Goal: Entertainment & Leisure: Consume media (video, audio)

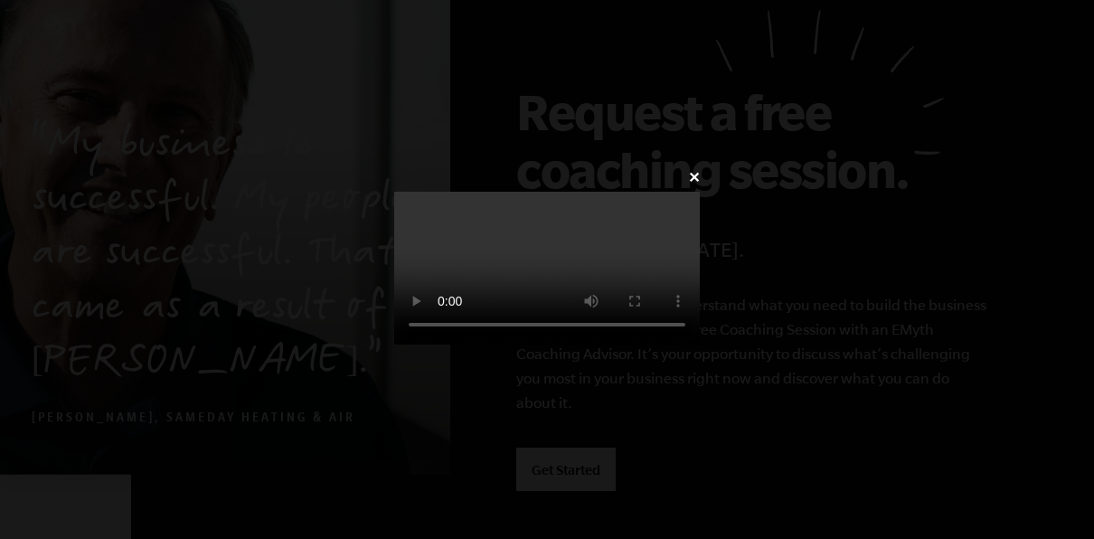
scroll to position [4510, 0]
click at [727, 374] on div "✕" at bounding box center [547, 270] width 360 height 210
drag, startPoint x: 1078, startPoint y: 443, endPoint x: 1074, endPoint y: 468, distance: 25.6
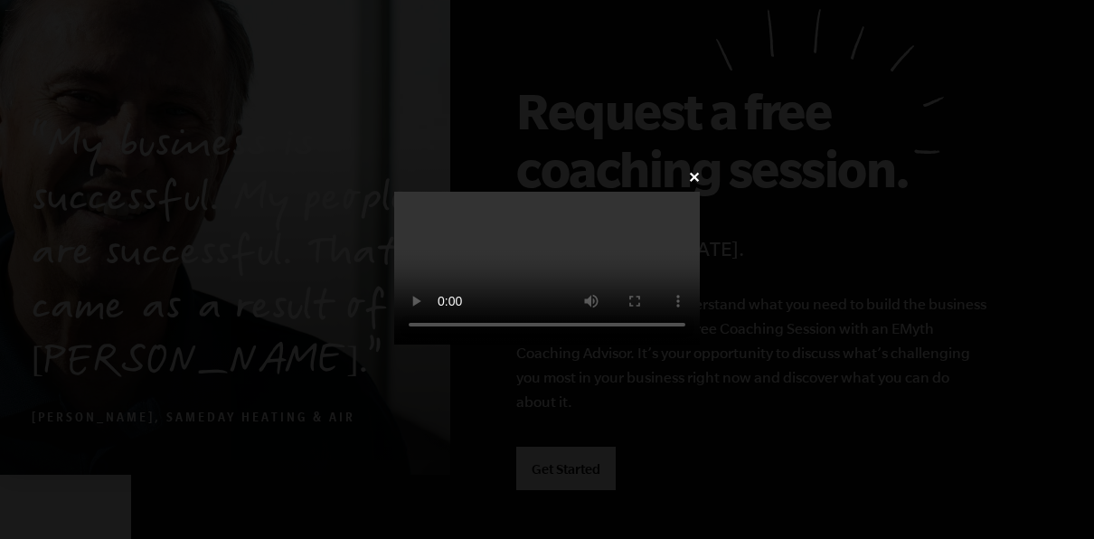
click at [727, 374] on div "✕" at bounding box center [547, 270] width 360 height 210
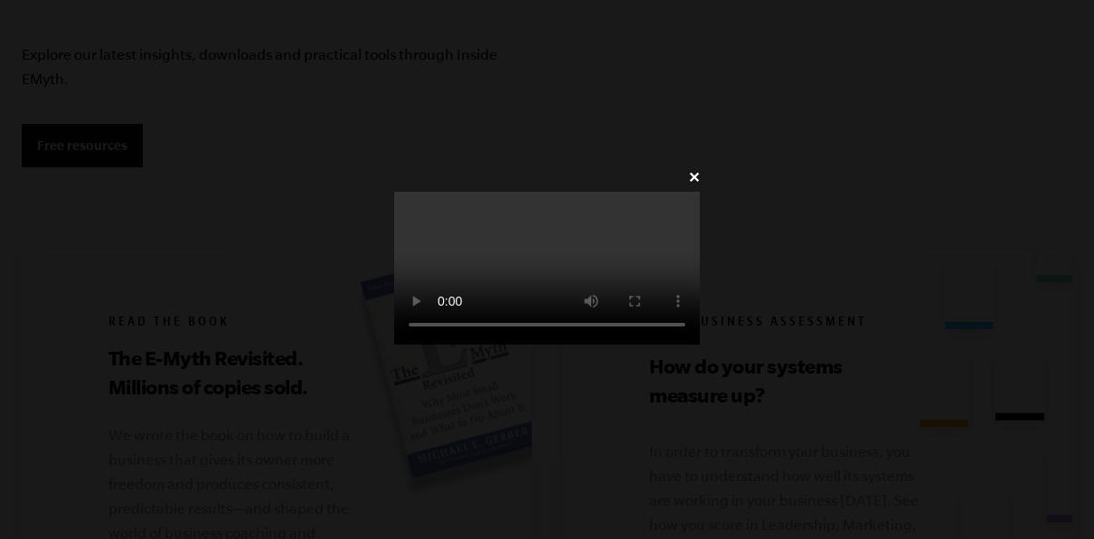
scroll to position [3436, 0]
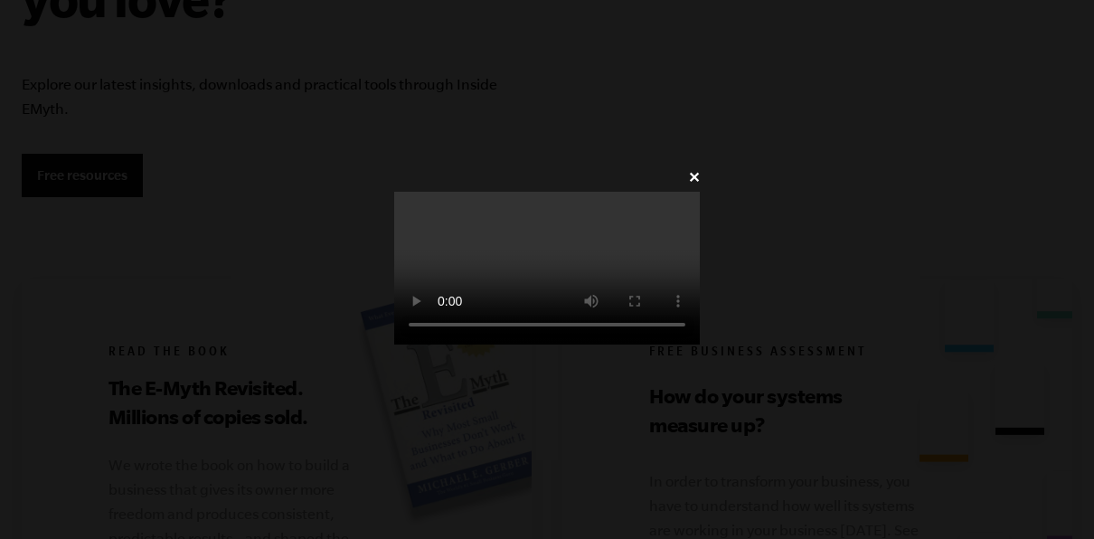
click at [367, 286] on div "✕" at bounding box center [547, 270] width 360 height 210
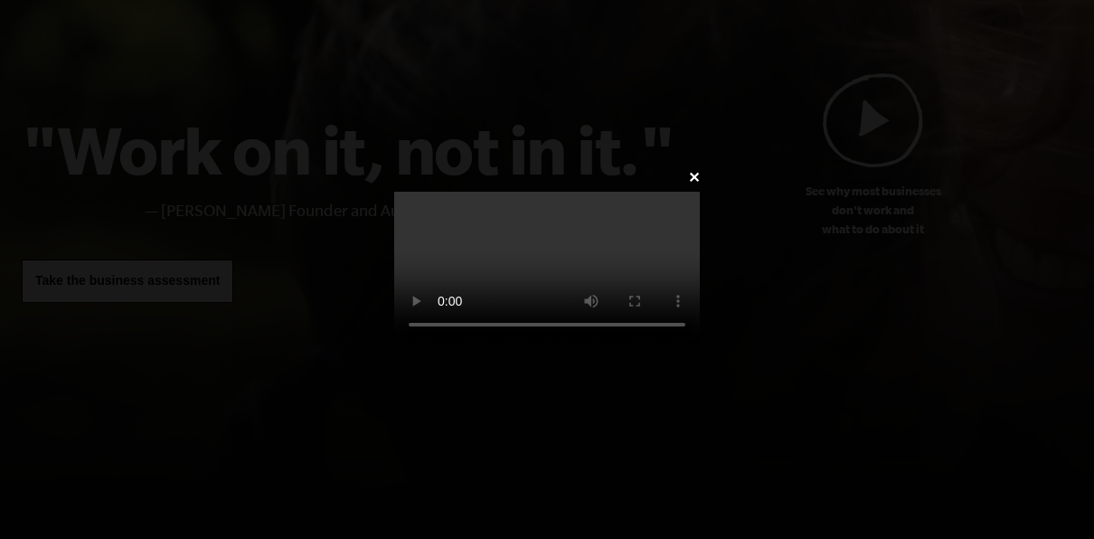
scroll to position [203, 0]
click at [700, 297] on video at bounding box center [547, 268] width 306 height 153
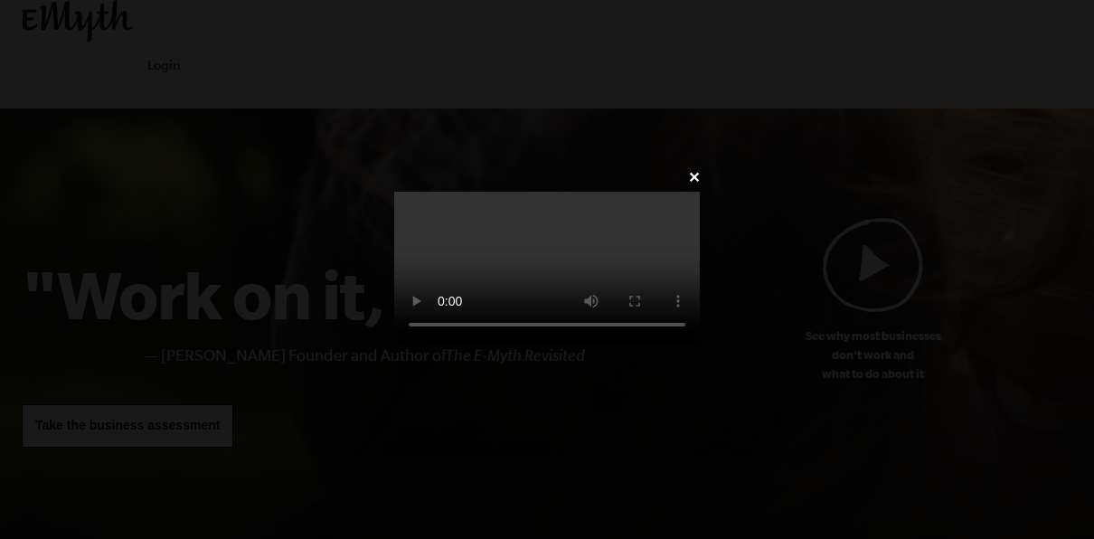
scroll to position [0, 0]
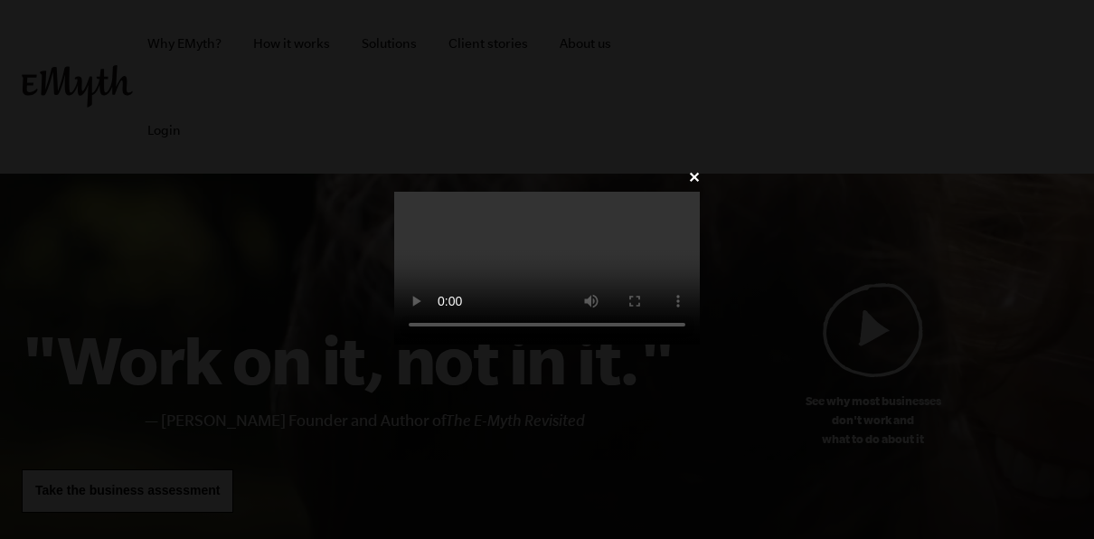
click at [727, 165] on div "✕" at bounding box center [547, 270] width 360 height 210
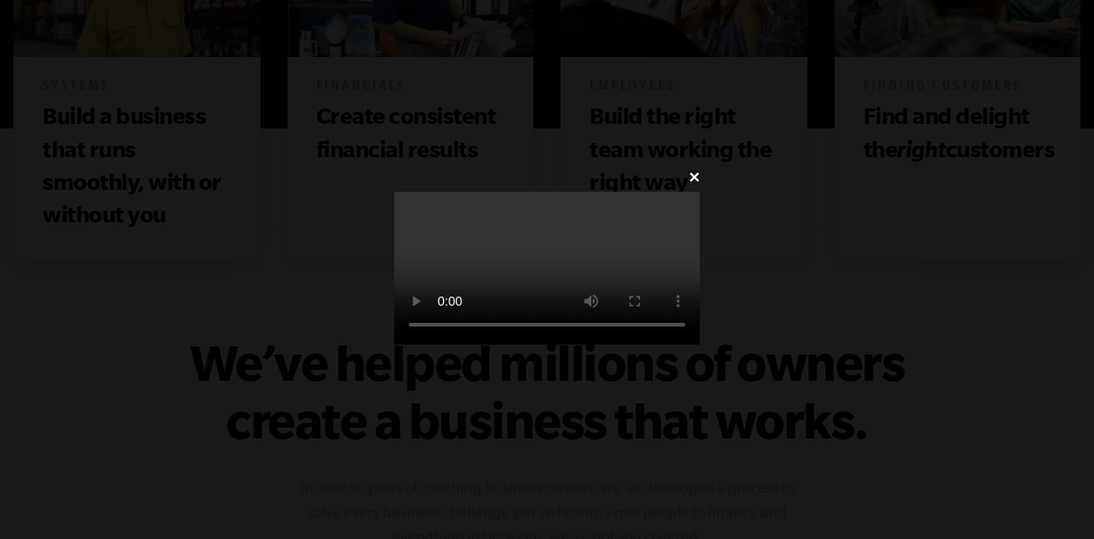
scroll to position [1268, 0]
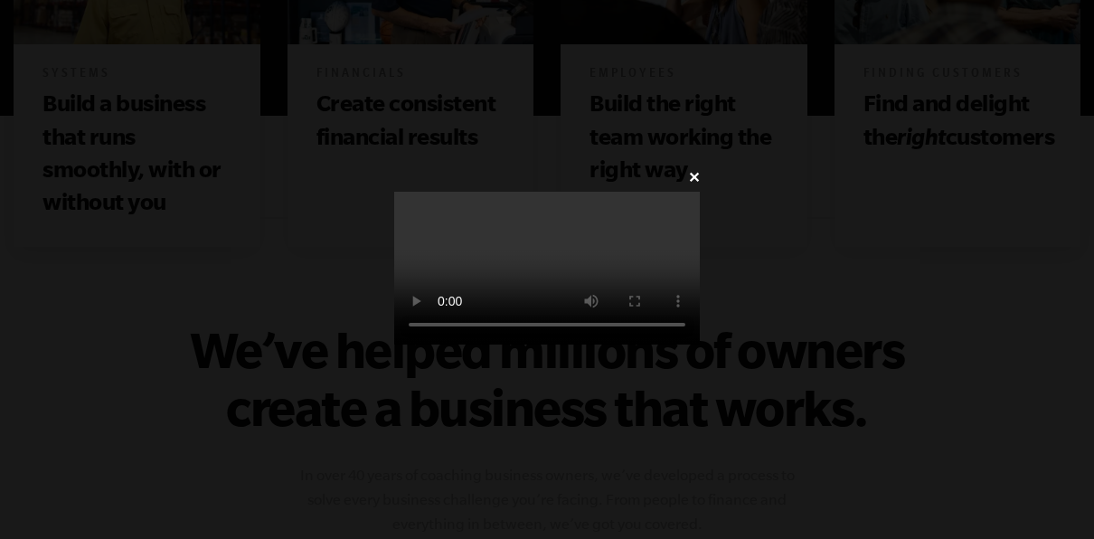
drag, startPoint x: 1089, startPoint y: 371, endPoint x: 1082, endPoint y: 388, distance: 18.6
click at [727, 374] on div "✕" at bounding box center [547, 270] width 360 height 210
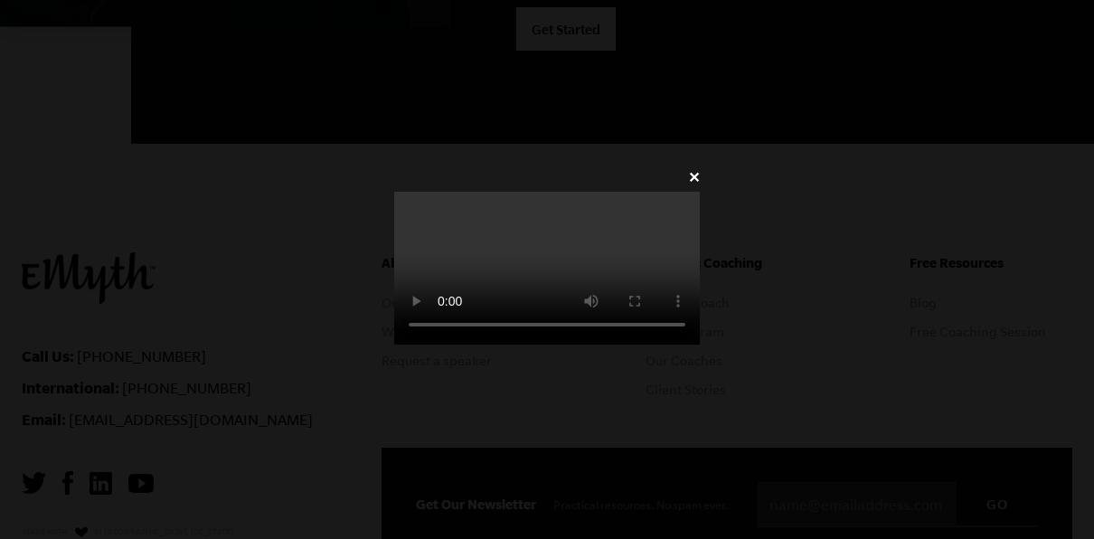
scroll to position [5098, 0]
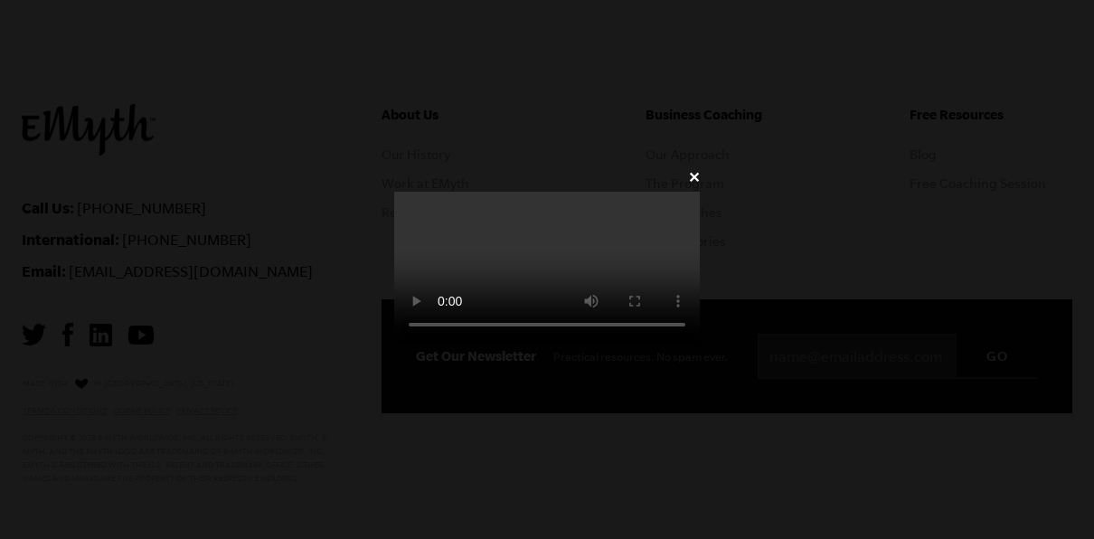
click at [727, 374] on div "✕" at bounding box center [547, 270] width 360 height 210
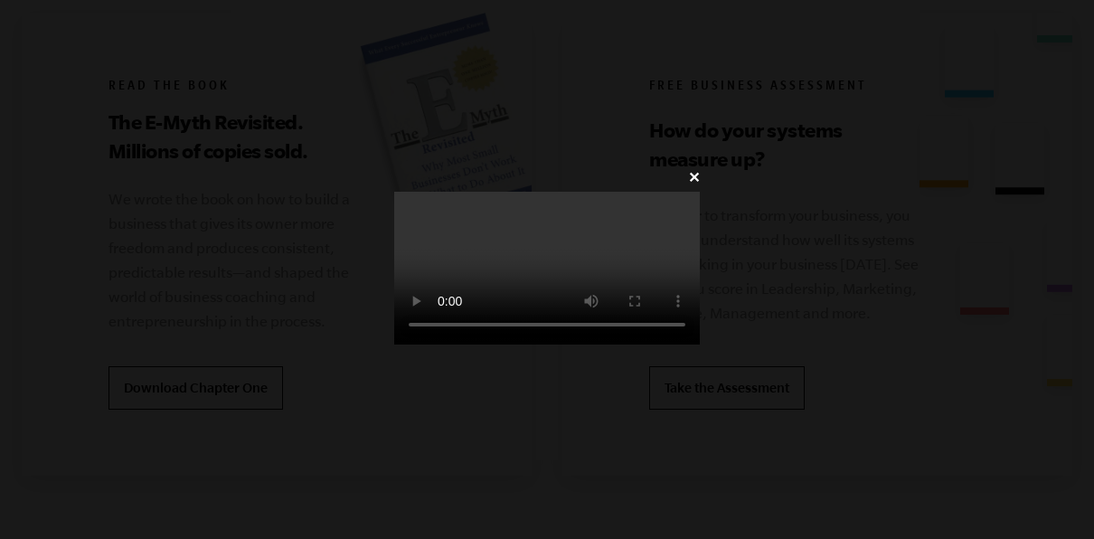
scroll to position [3694, 0]
click at [367, 165] on div "✕" at bounding box center [547, 270] width 360 height 210
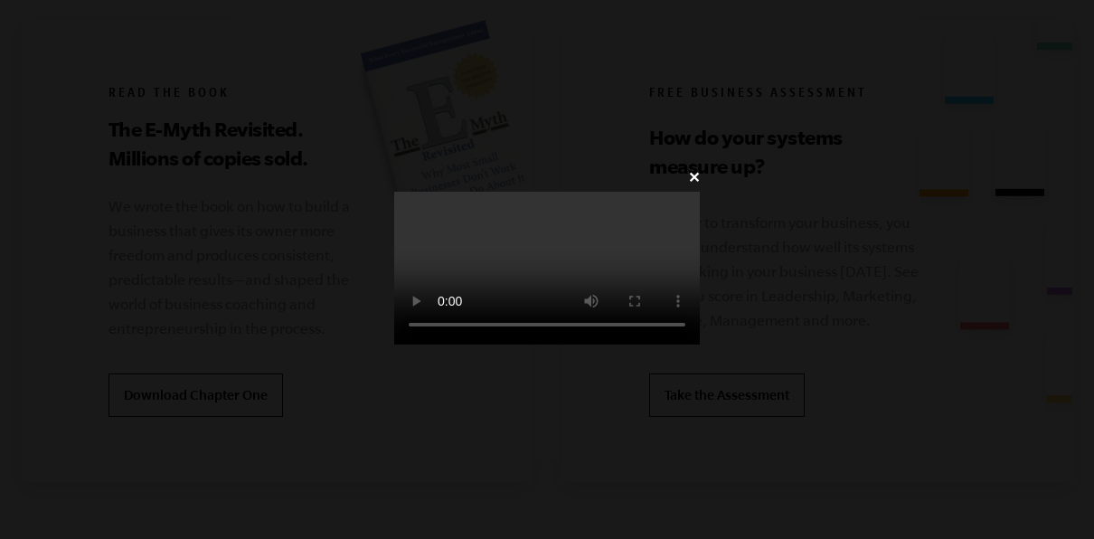
click at [367, 165] on div "✕" at bounding box center [547, 270] width 360 height 210
click at [635, 192] on video at bounding box center [547, 268] width 306 height 153
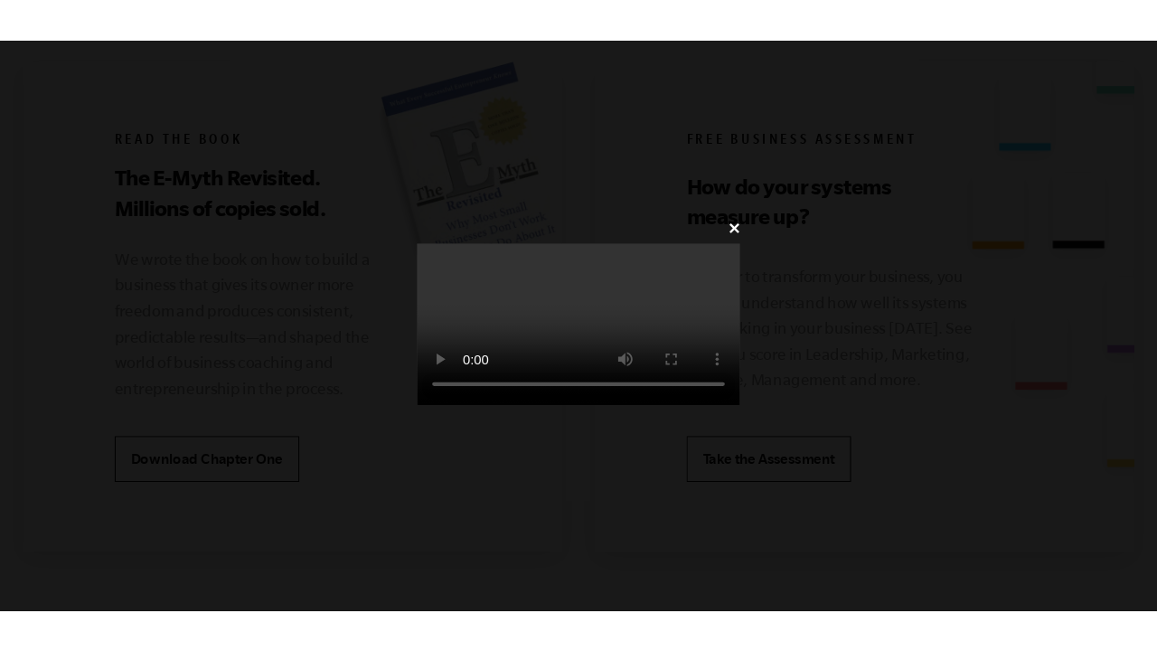
scroll to position [3671, 0]
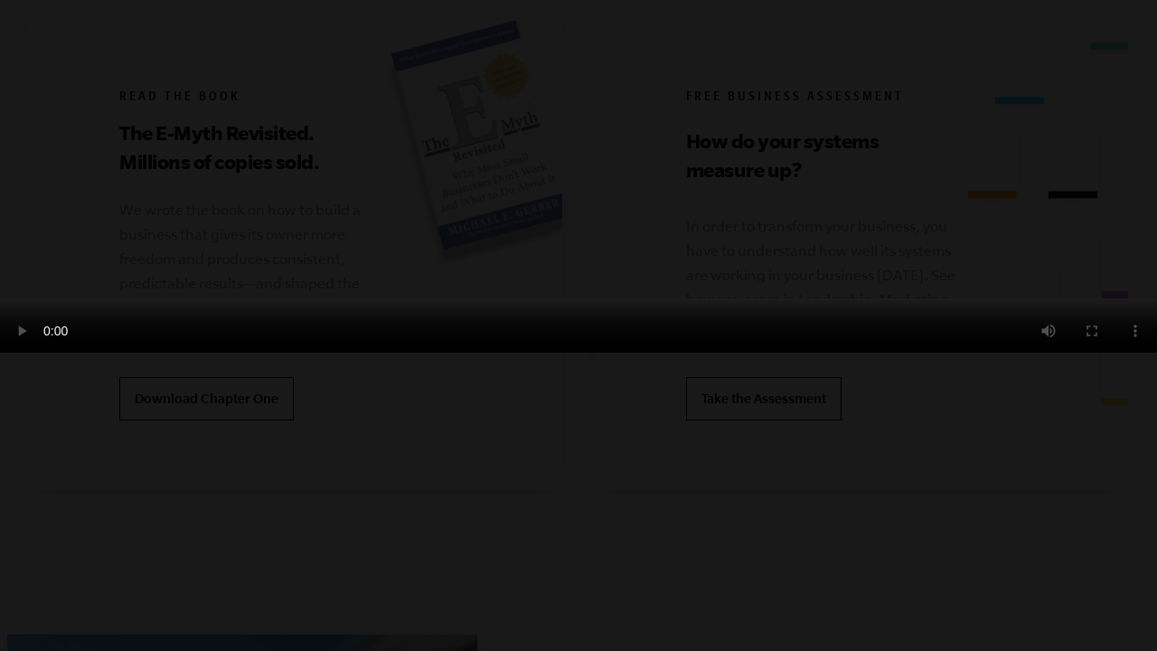
click at [975, 353] on video at bounding box center [578, 325] width 1157 height 54
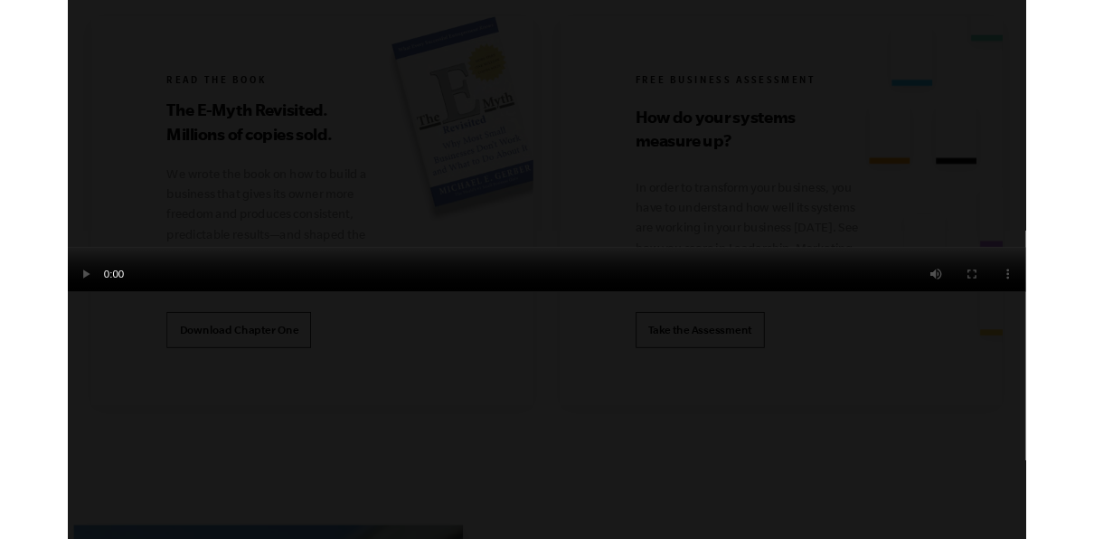
scroll to position [3694, 0]
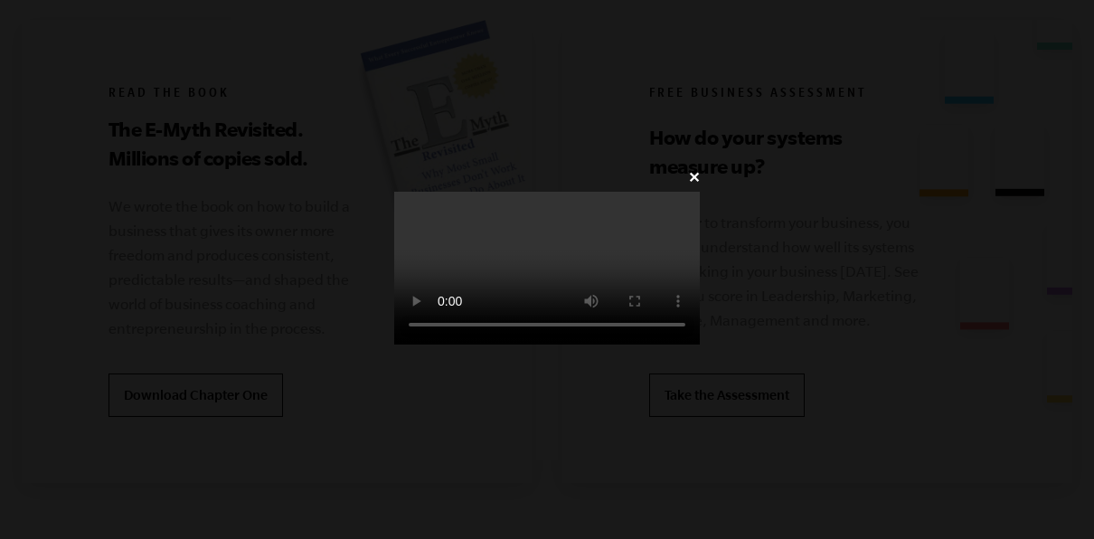
click at [727, 374] on div "✕" at bounding box center [547, 270] width 360 height 210
